Goal: Task Accomplishment & Management: Use online tool/utility

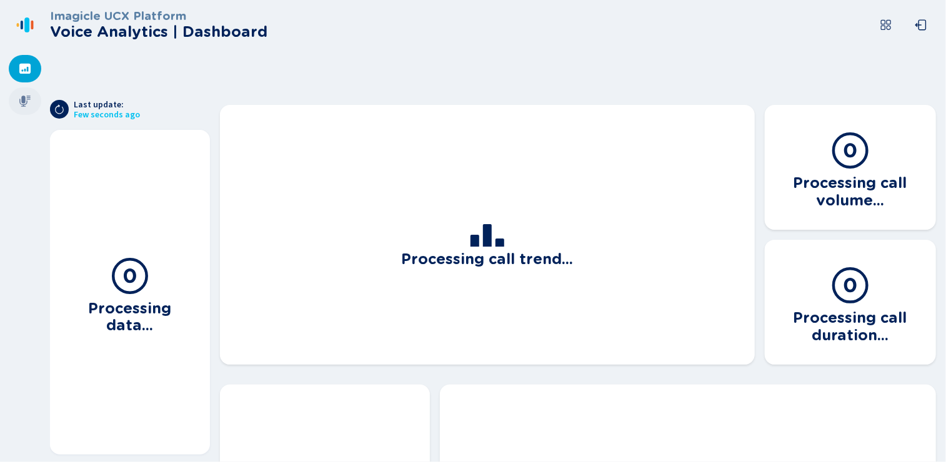
click at [27, 102] on icon at bounding box center [25, 101] width 12 height 12
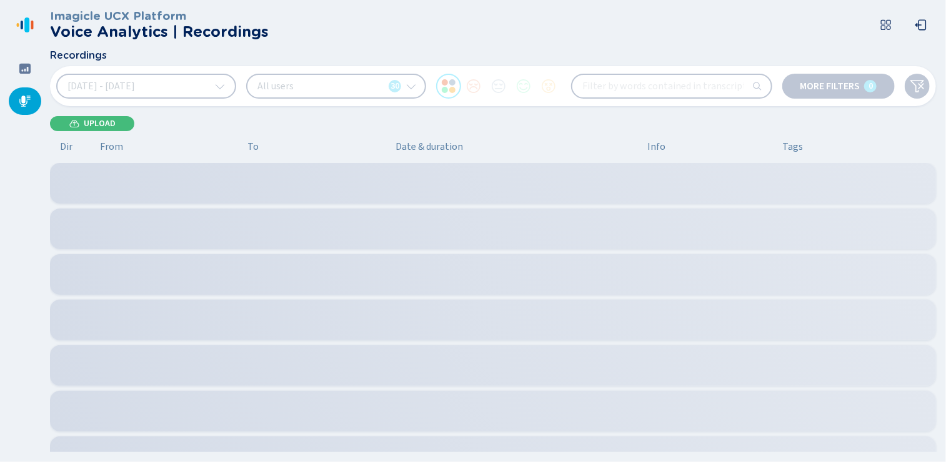
click at [95, 104] on div "[DATE] - [DATE] All users 30 More filters 0" at bounding box center [493, 86] width 886 height 40
click at [90, 122] on span "Upload" at bounding box center [100, 124] width 32 height 10
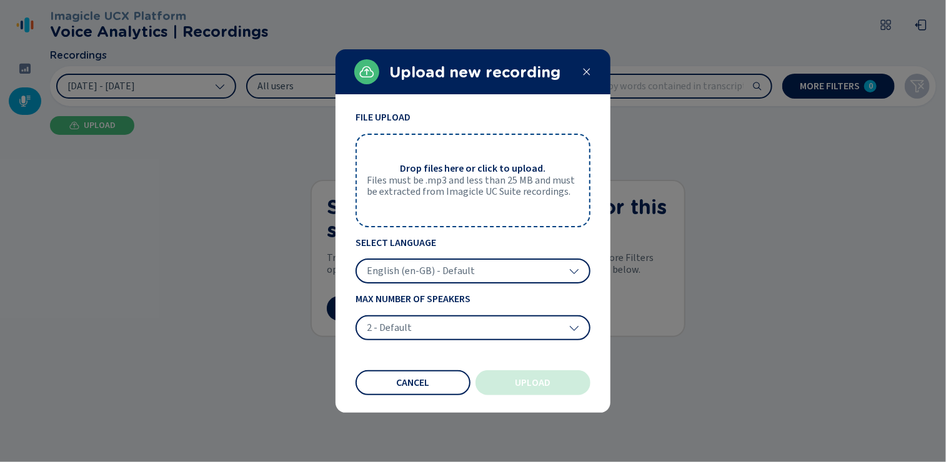
click at [218, 84] on div at bounding box center [473, 231] width 946 height 462
click at [586, 73] on icon at bounding box center [586, 72] width 10 height 10
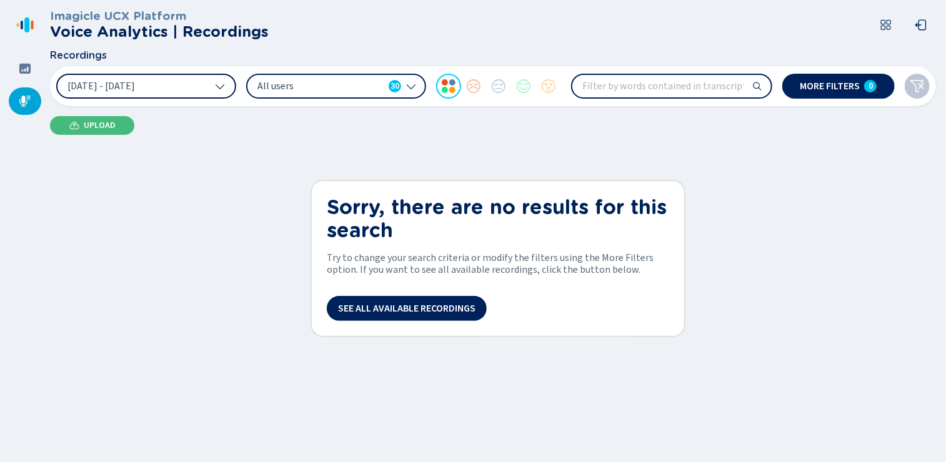
click at [216, 82] on icon at bounding box center [220, 86] width 10 height 10
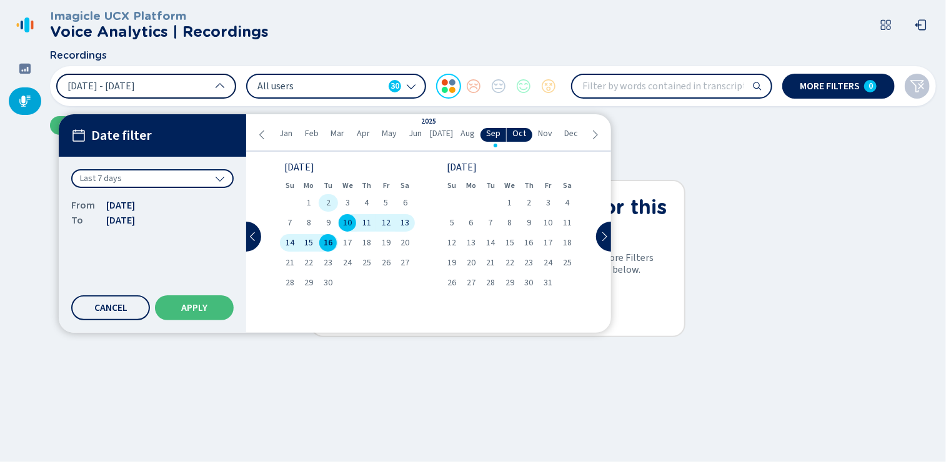
click at [322, 203] on div "2" at bounding box center [328, 202] width 19 height 17
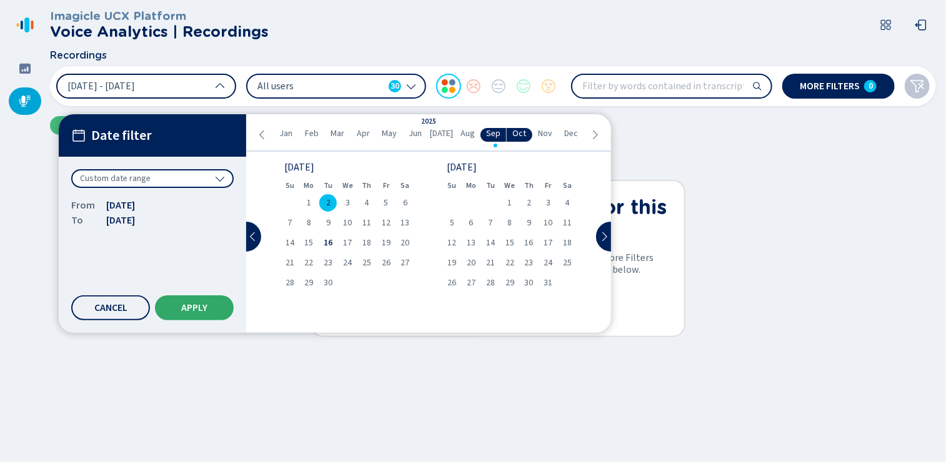
click at [191, 314] on button "Apply" at bounding box center [194, 307] width 79 height 25
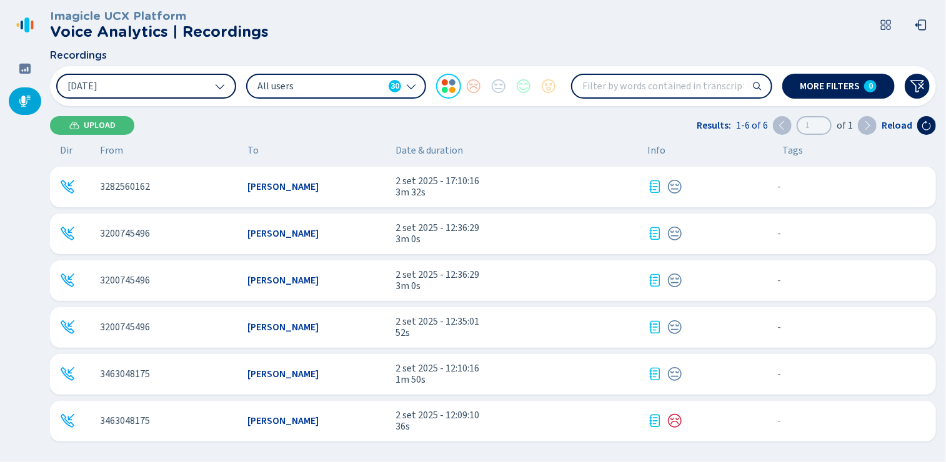
click at [102, 120] on button "Upload" at bounding box center [92, 125] width 84 height 19
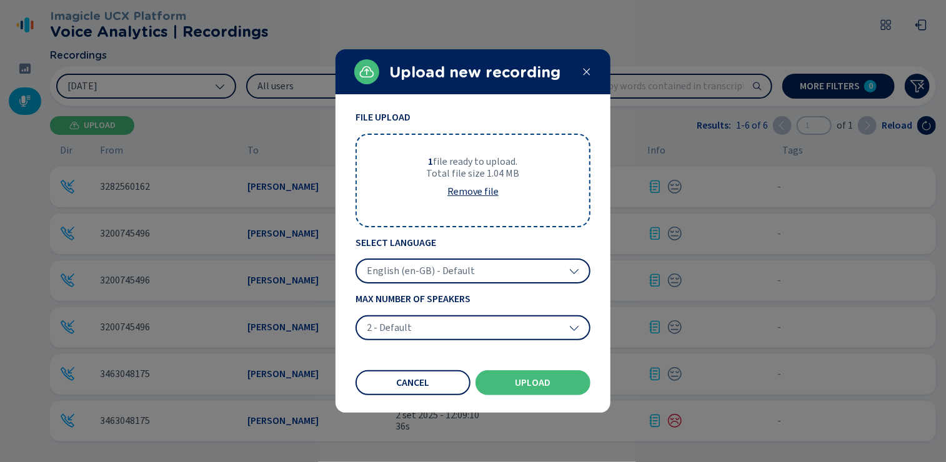
click at [401, 272] on span "English (en-GB) - Default" at bounding box center [421, 271] width 108 height 12
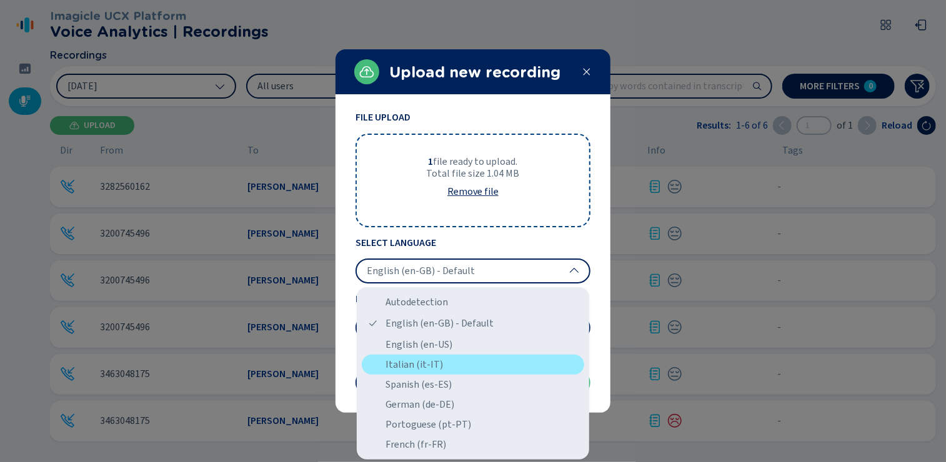
click at [400, 364] on div "Italian (it-IT)" at bounding box center [473, 365] width 222 height 20
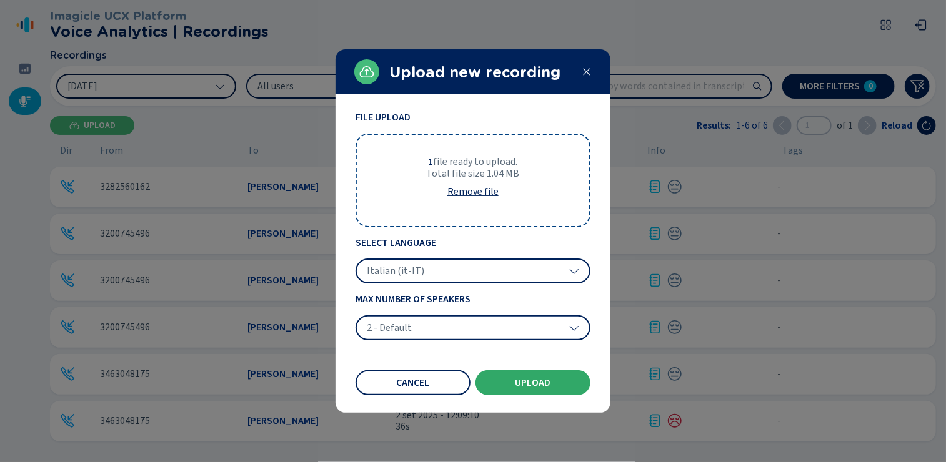
click at [526, 388] on button "Upload" at bounding box center [532, 382] width 115 height 25
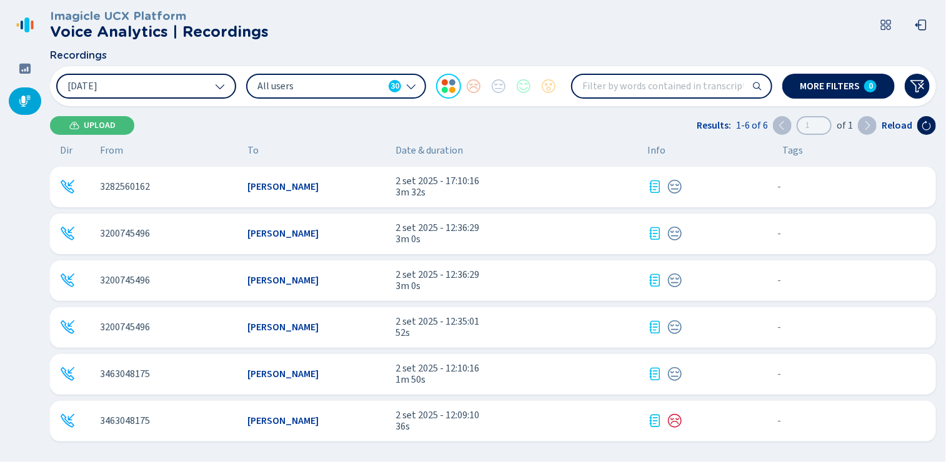
click at [415, 87] on icon at bounding box center [411, 86] width 10 height 10
click at [390, 12] on header "Imagicle UCX Platform Voice Analytics | Recordings" at bounding box center [495, 25] width 891 height 50
click at [96, 129] on span "Upload" at bounding box center [100, 126] width 32 height 10
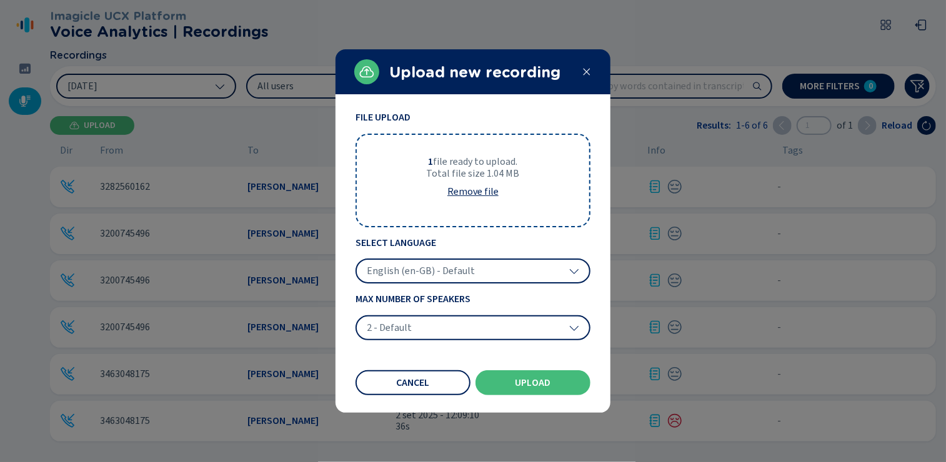
click at [420, 269] on span "English (en-GB) - Default" at bounding box center [421, 271] width 108 height 12
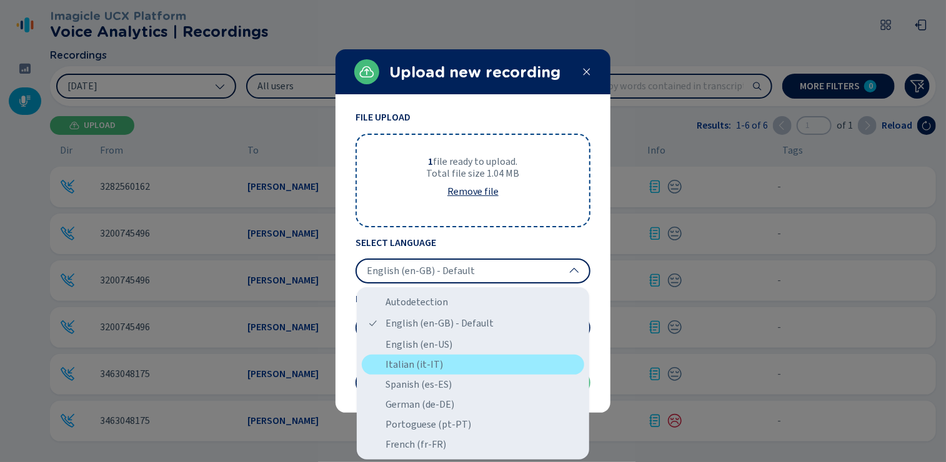
click at [403, 367] on div "Italian (it-IT)" at bounding box center [473, 365] width 222 height 20
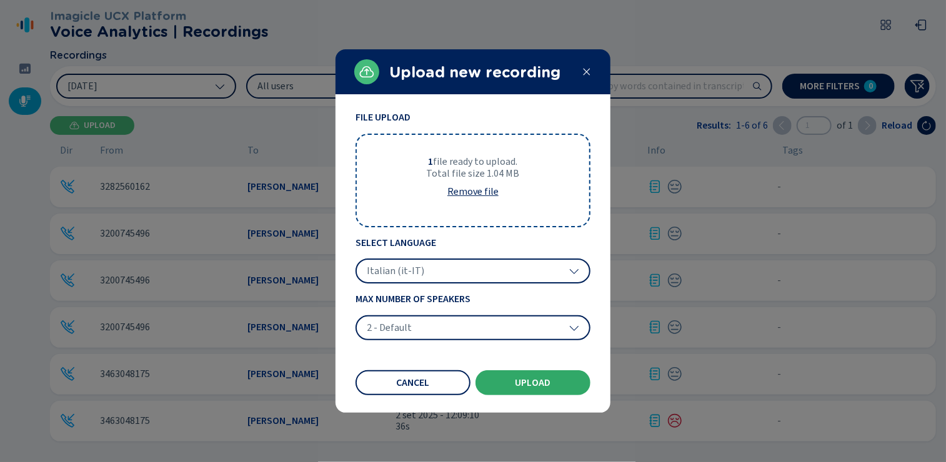
click at [515, 382] on span "Upload" at bounding box center [533, 383] width 36 height 10
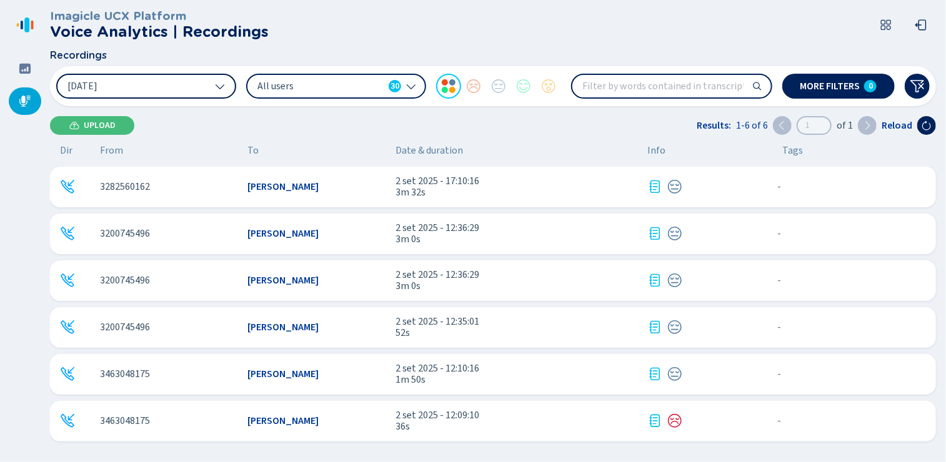
click at [27, 101] on icon at bounding box center [24, 101] width 11 height 11
click at [24, 97] on icon at bounding box center [24, 101] width 11 height 11
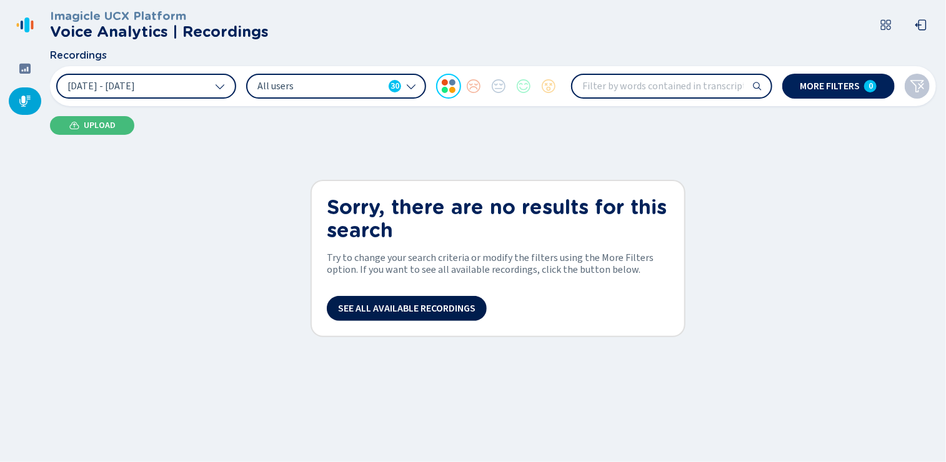
click at [367, 312] on span "See all available recordings" at bounding box center [406, 309] width 137 height 10
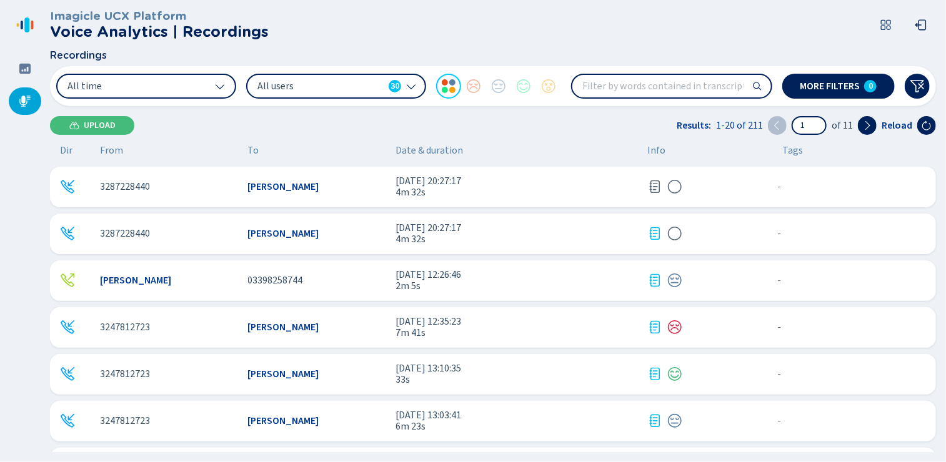
click at [655, 234] on icon at bounding box center [654, 233] width 15 height 15
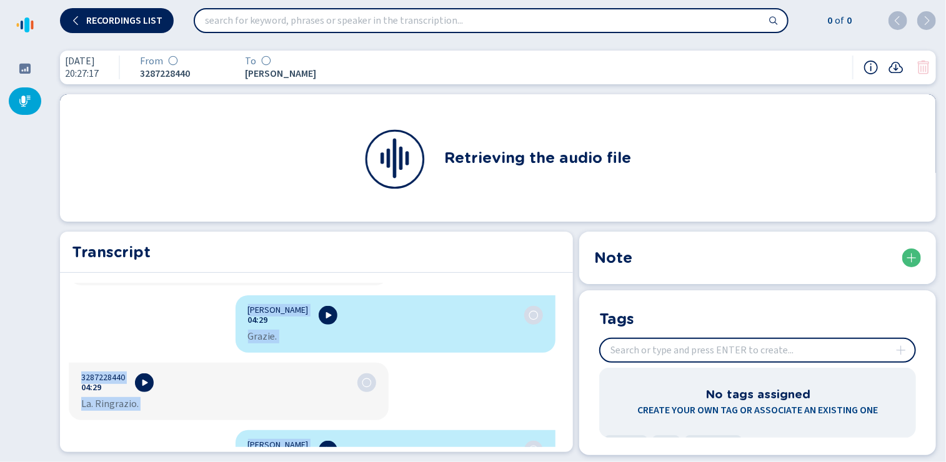
scroll to position [2903, 0]
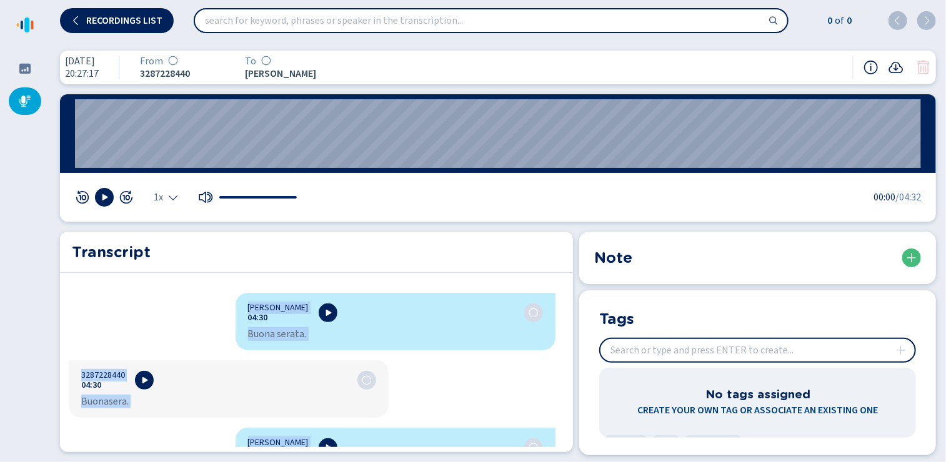
drag, startPoint x: 243, startPoint y: 296, endPoint x: 335, endPoint y: 488, distance: 213.1
click at [335, 462] on html "Please wait, loading app... Recordings list 0 of 0 [DATE] 20:27:17 From 3287228…" at bounding box center [473, 231] width 946 height 462
copy div "Loremipsu Dolorsit 40:57 Ametc A Elit. Seddoeius. Temp Incididun. Utla etdol ma…"
